Goal: Obtain resource: Download file/media

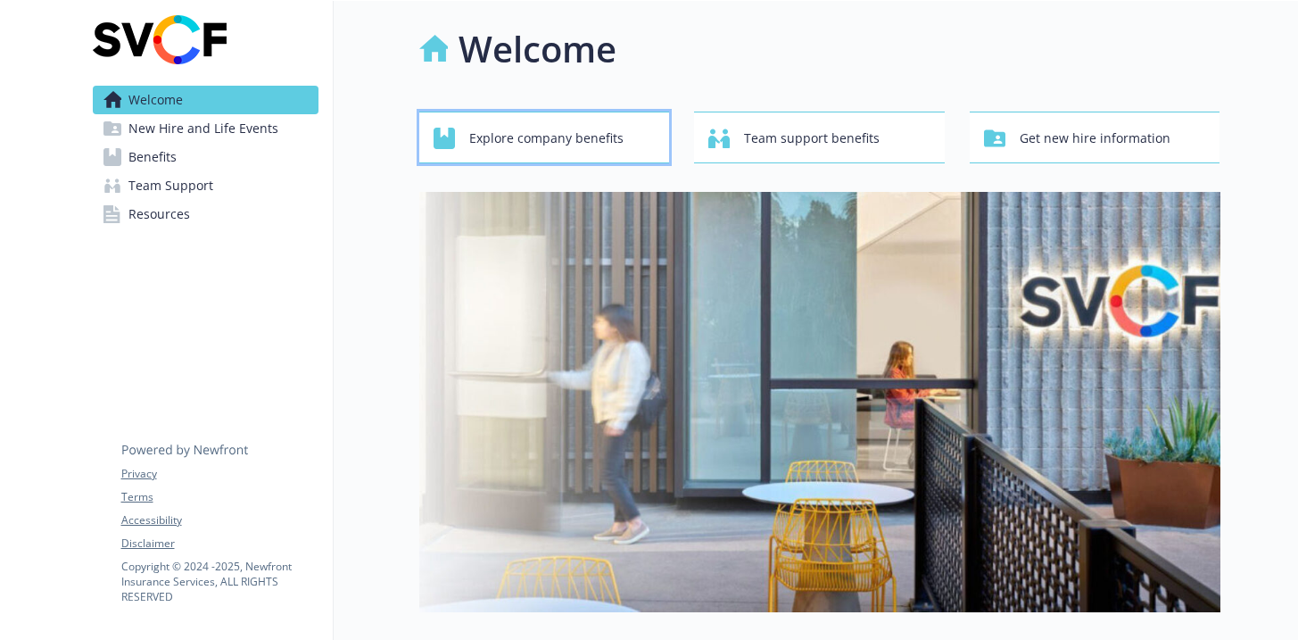
click at [564, 139] on span "Explore company benefits" at bounding box center [546, 138] width 154 height 34
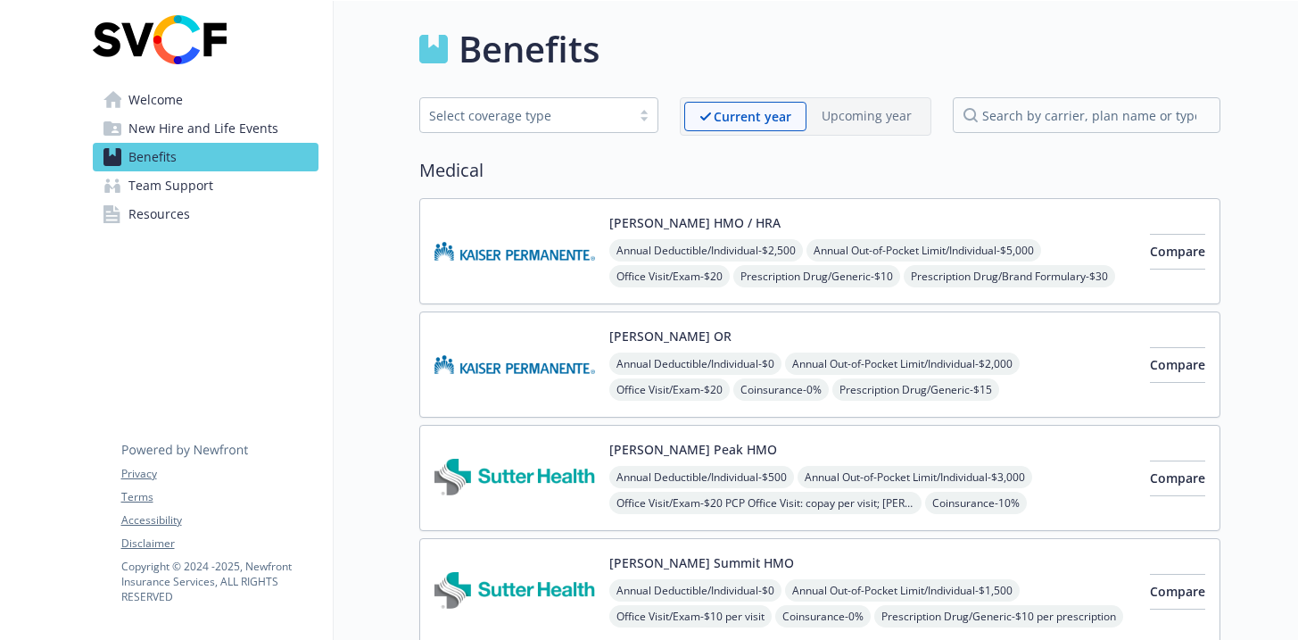
click at [168, 104] on span "Welcome" at bounding box center [155, 100] width 54 height 29
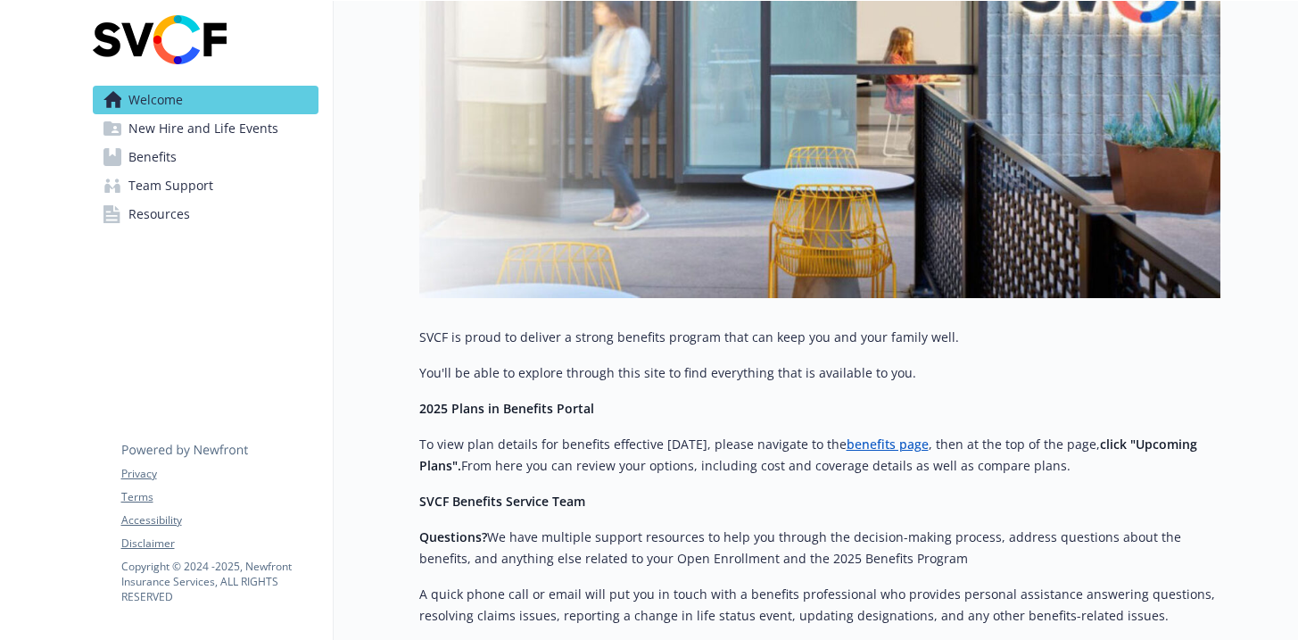
scroll to position [542, 0]
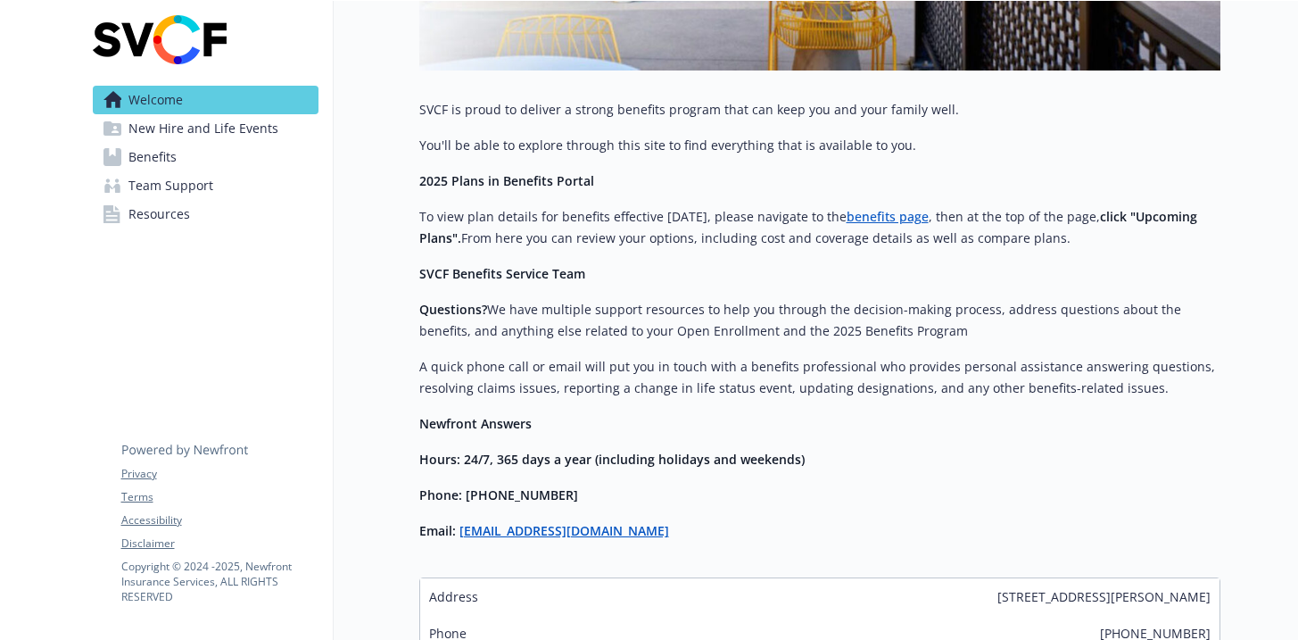
click at [899, 219] on link "benefits page" at bounding box center [888, 216] width 82 height 17
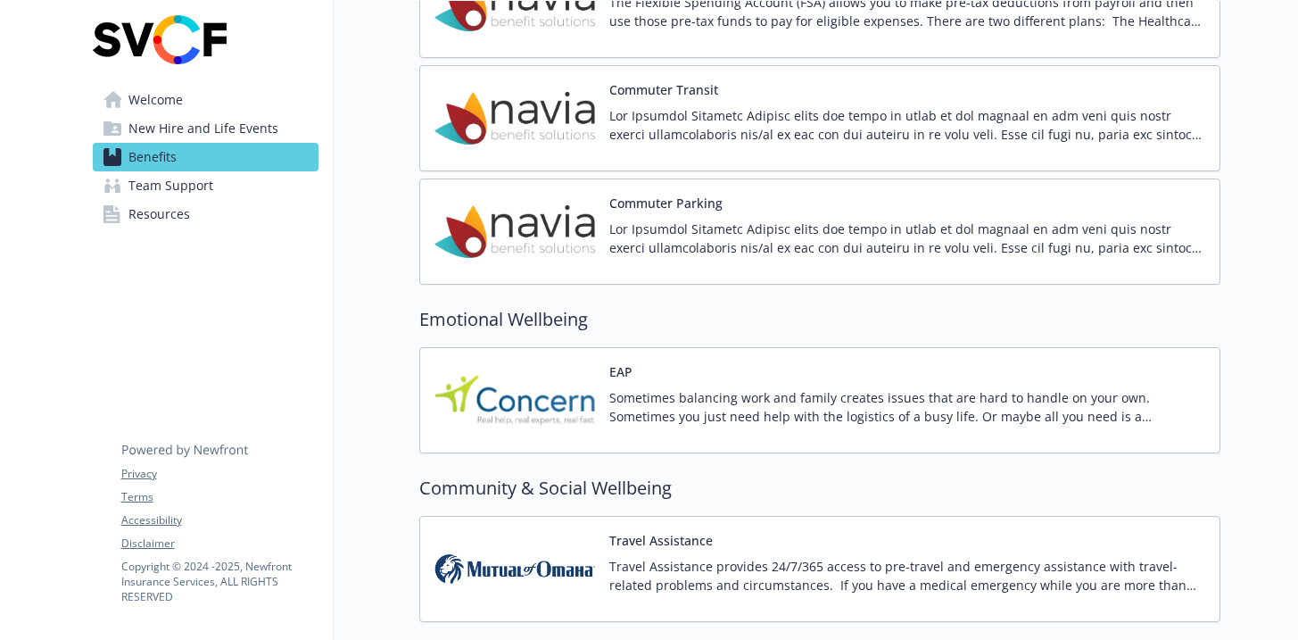
scroll to position [2162, 0]
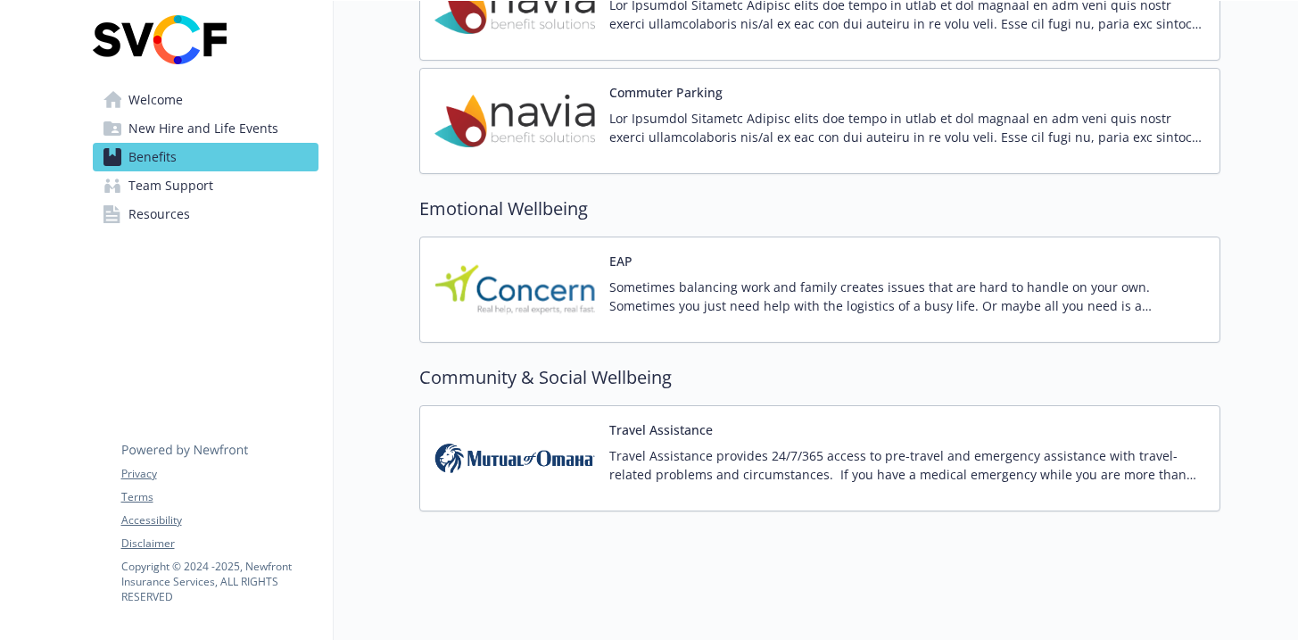
click at [158, 217] on span "Resources" at bounding box center [159, 214] width 62 height 29
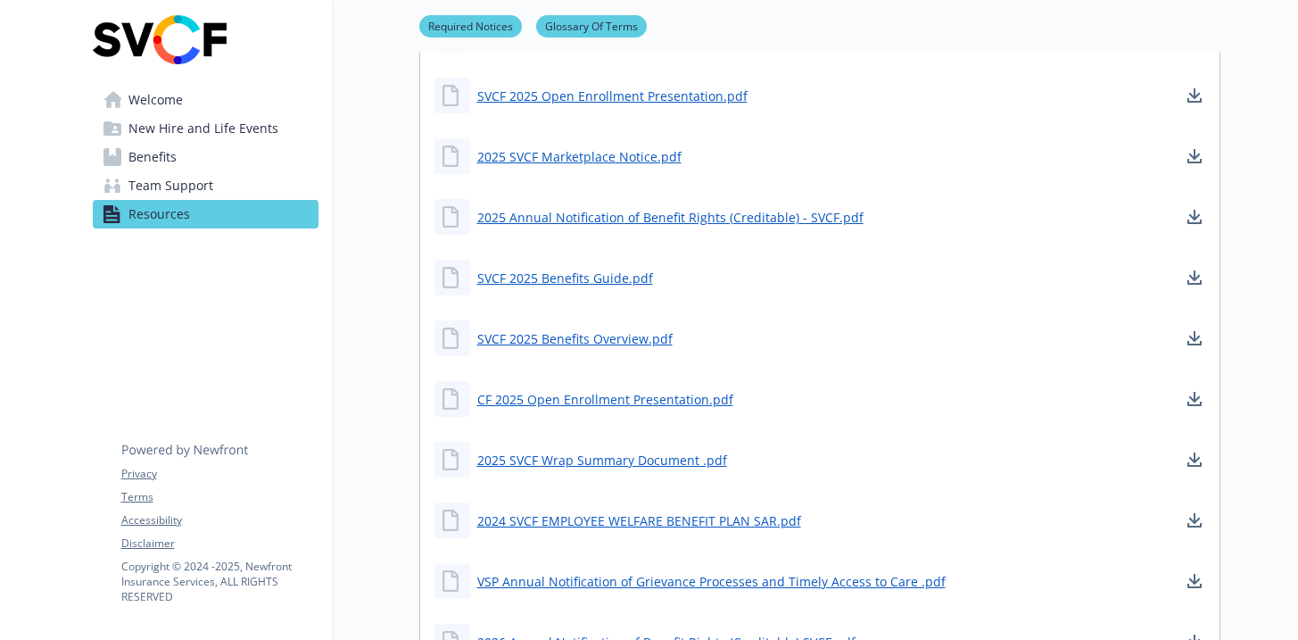
scroll to position [656, 0]
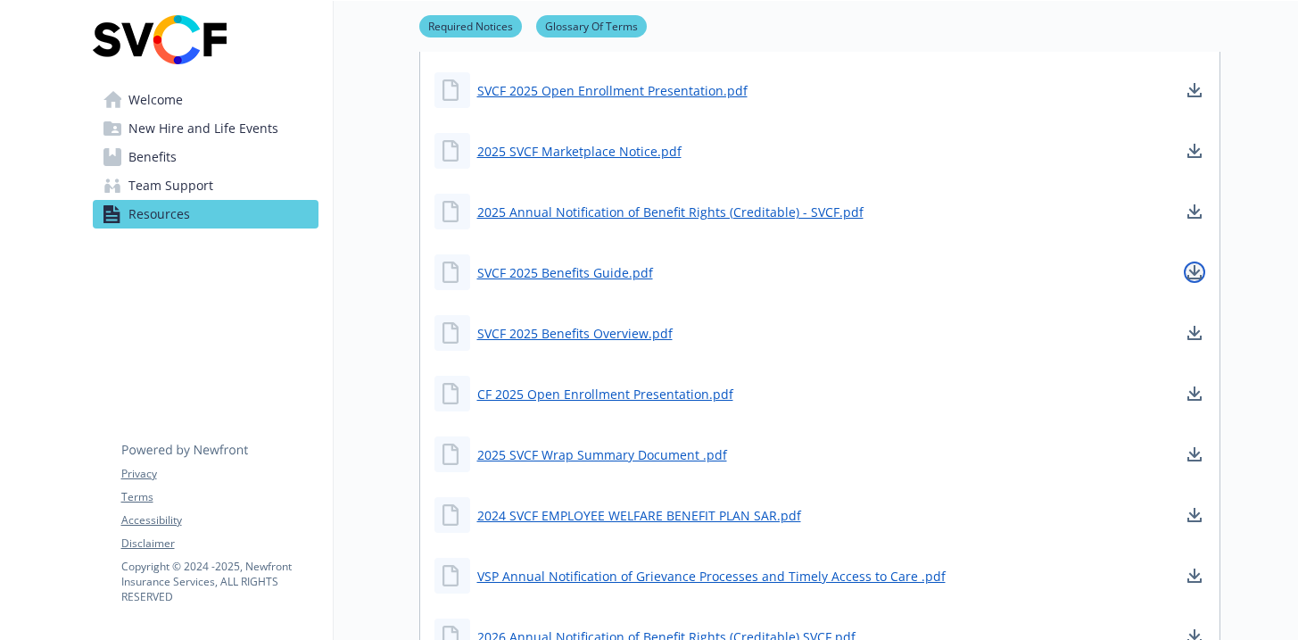
click at [1189, 275] on icon "download document" at bounding box center [1195, 272] width 14 height 14
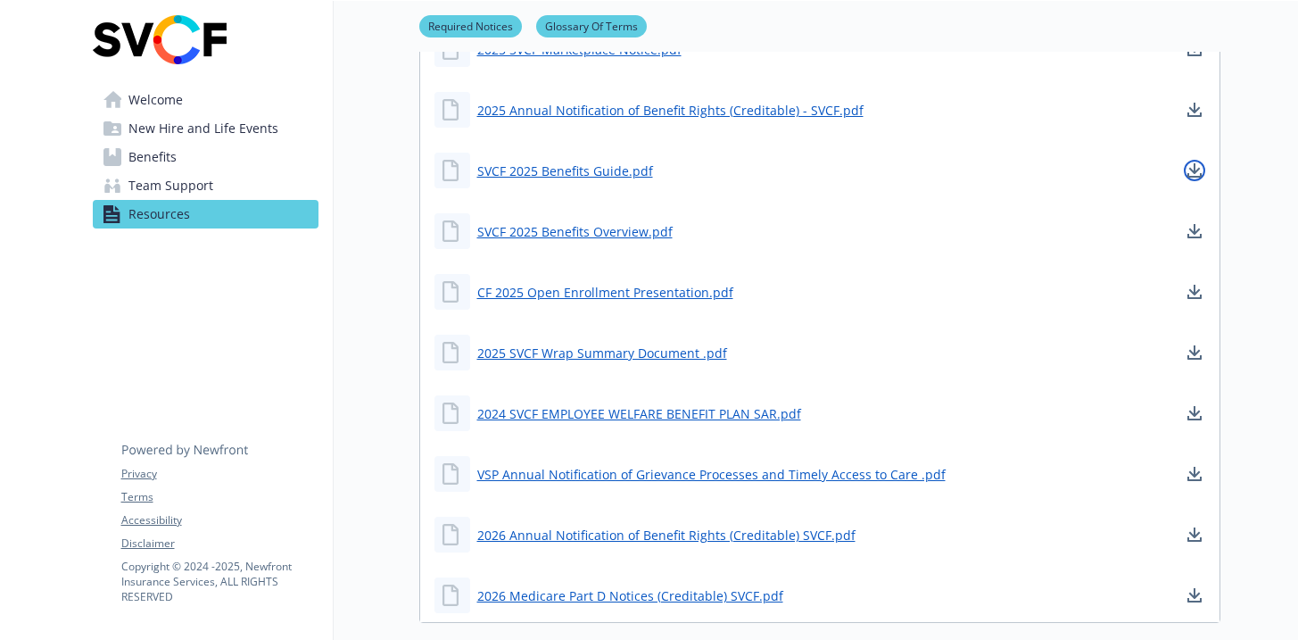
scroll to position [764, 0]
